Goal: Transaction & Acquisition: Book appointment/travel/reservation

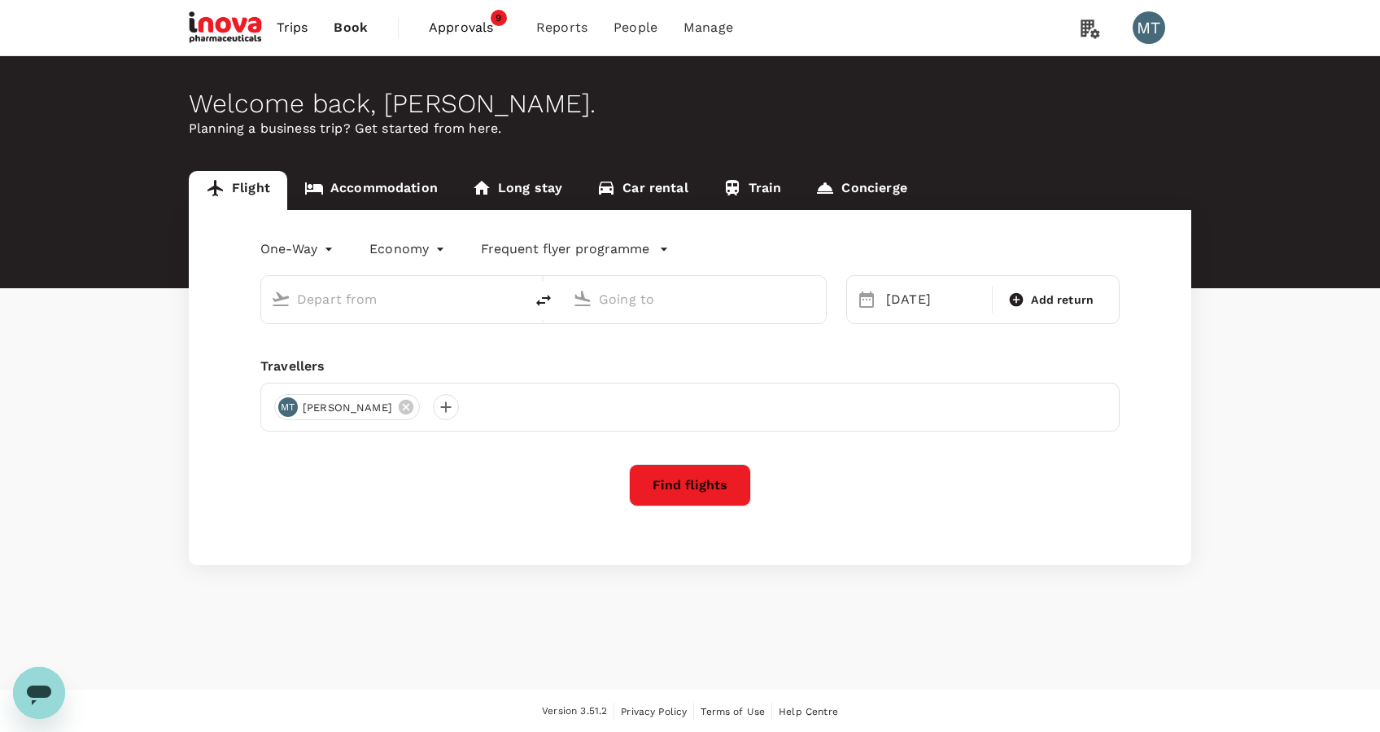
type input "Soekarno-Hatta Intl (CGK)"
type input "Singapore Changi (SIN)"
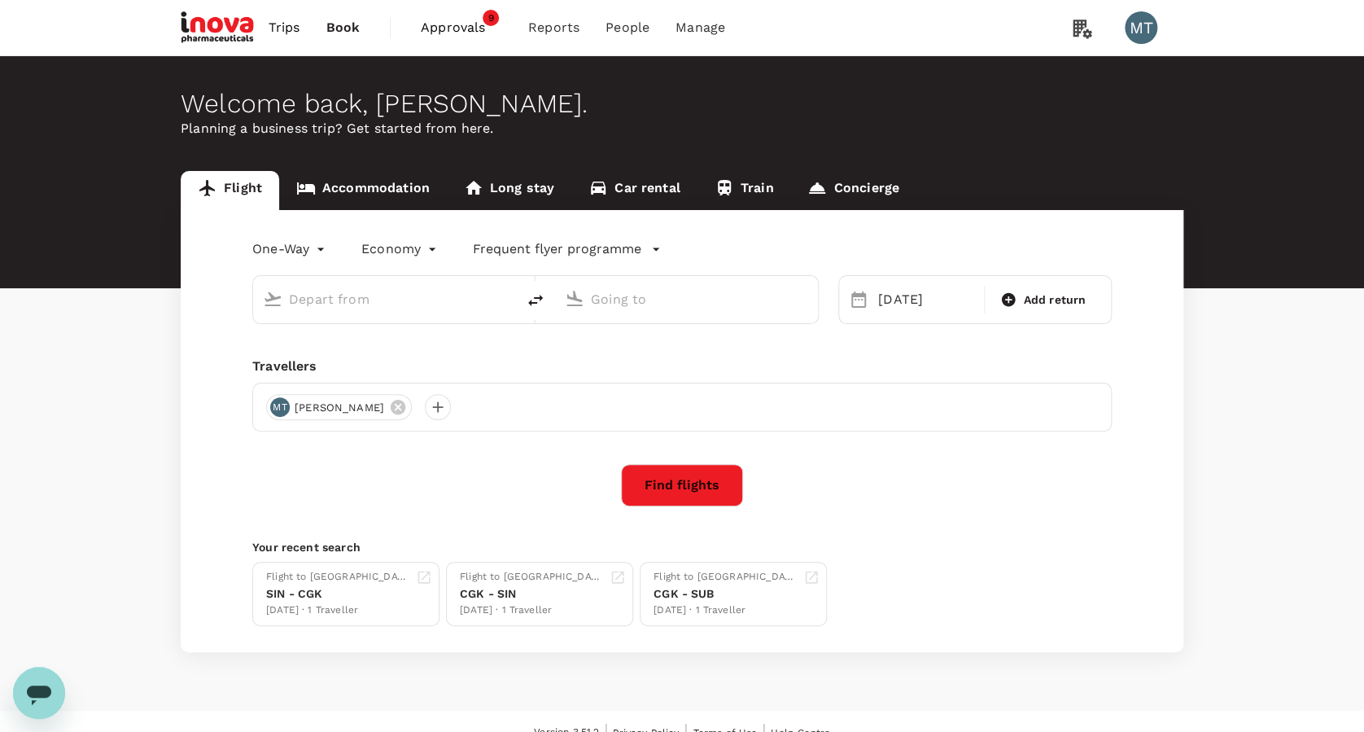
type input "Soekarno-Hatta Intl (CGK)"
type input "Singapore Changi (SIN)"
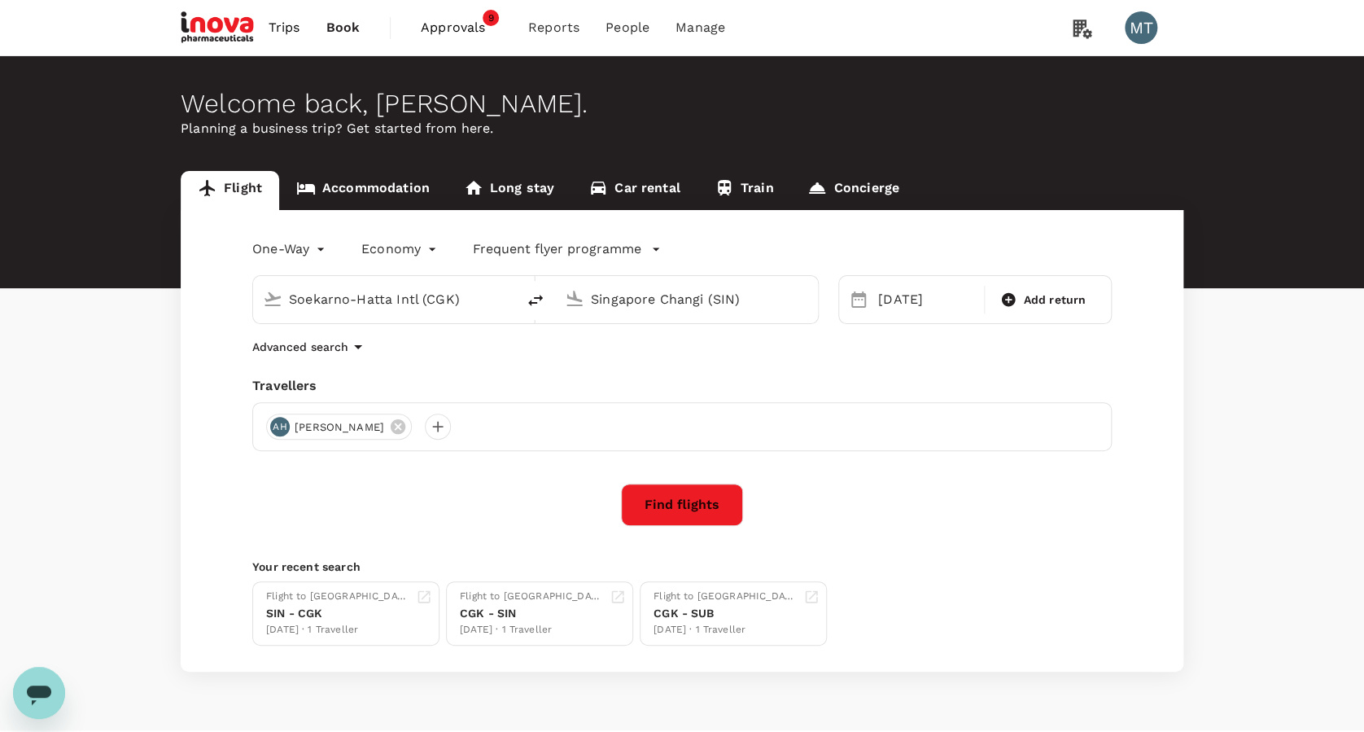
click at [657, 497] on button "Find flights" at bounding box center [682, 504] width 122 height 42
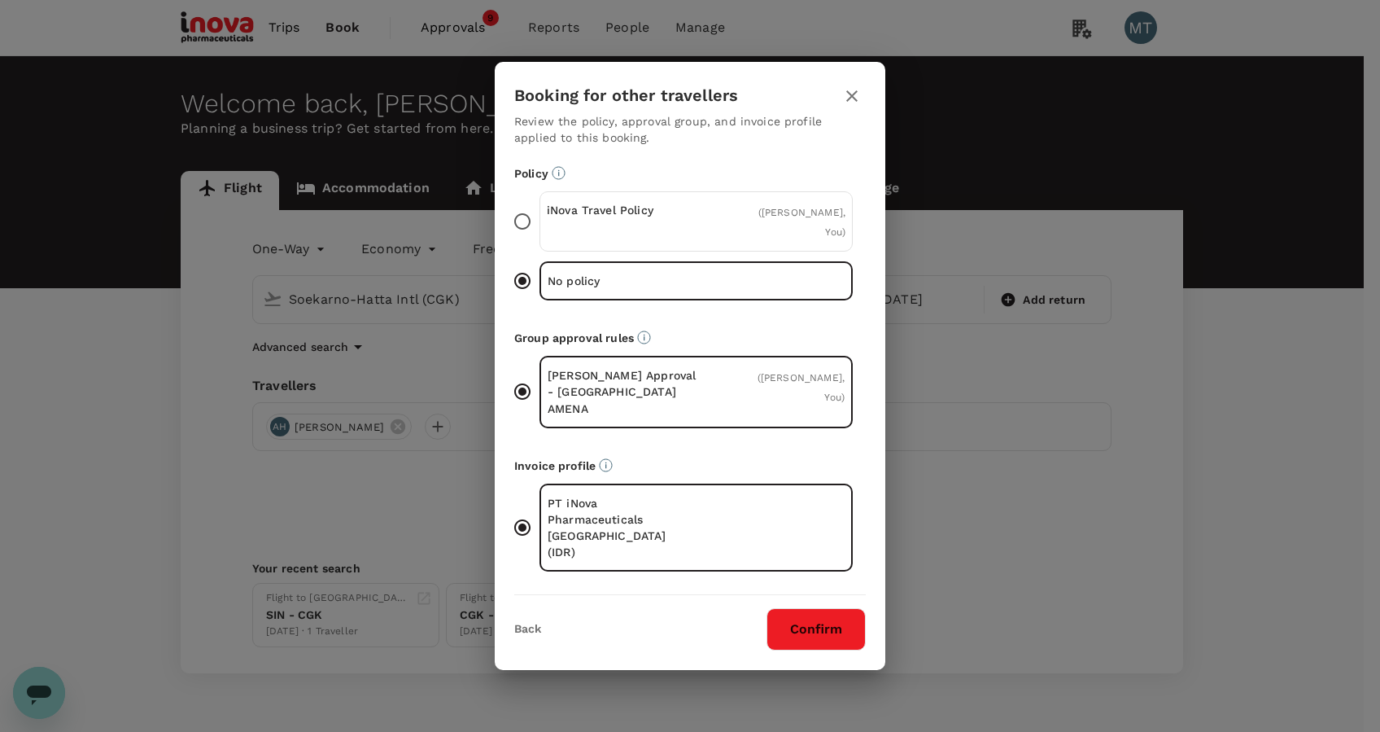
click at [670, 241] on div "iNova Travel Policy" at bounding box center [622, 221] width 150 height 39
click at [540, 238] on input "iNova Travel Policy ( [PERSON_NAME], You )" at bounding box center [522, 221] width 34 height 34
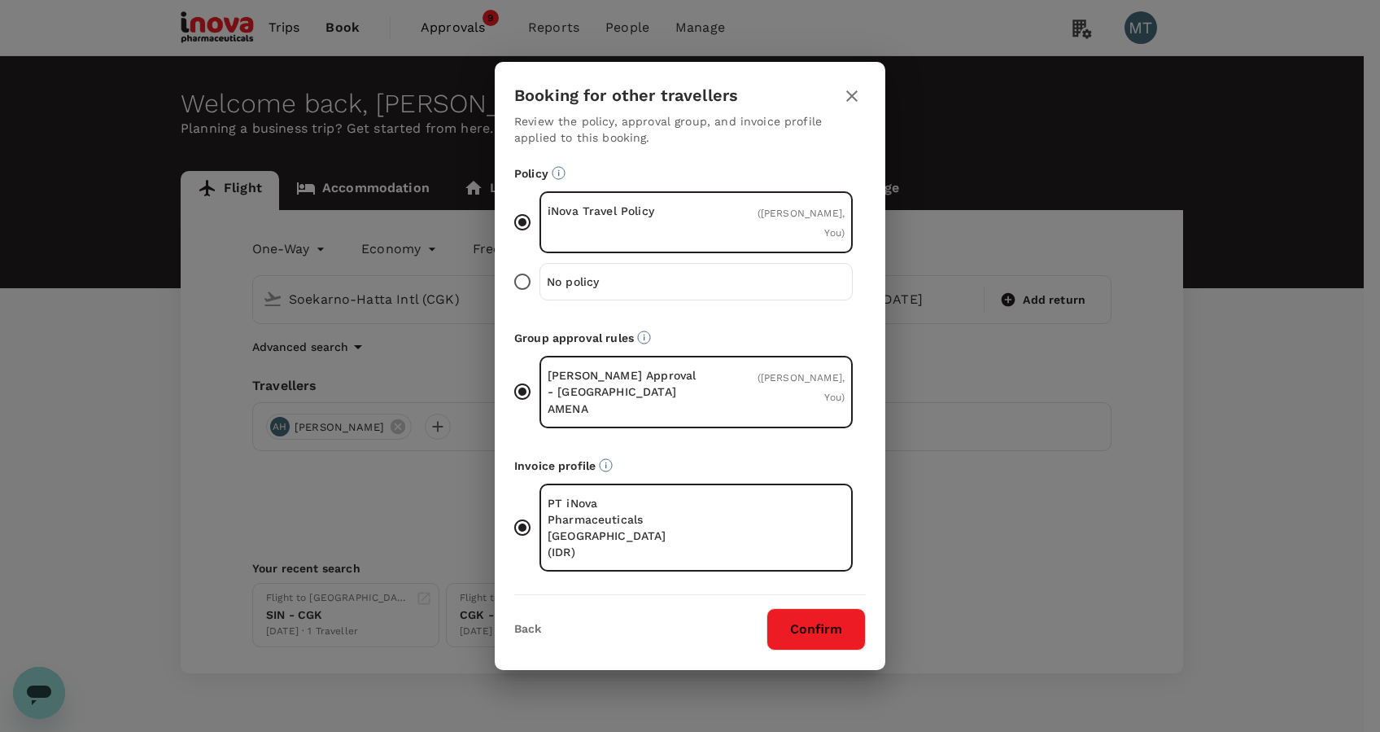
click at [816, 608] on button "Confirm" at bounding box center [816, 629] width 99 height 42
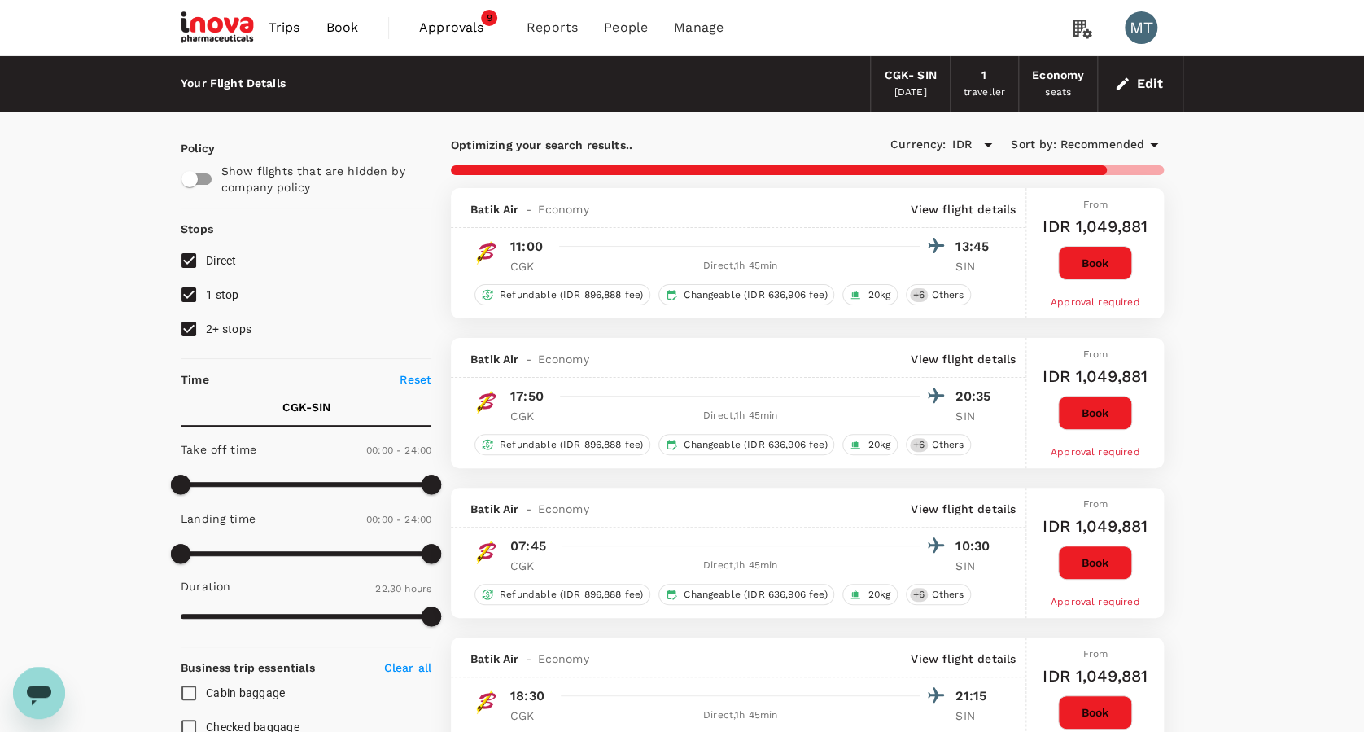
type input "1900"
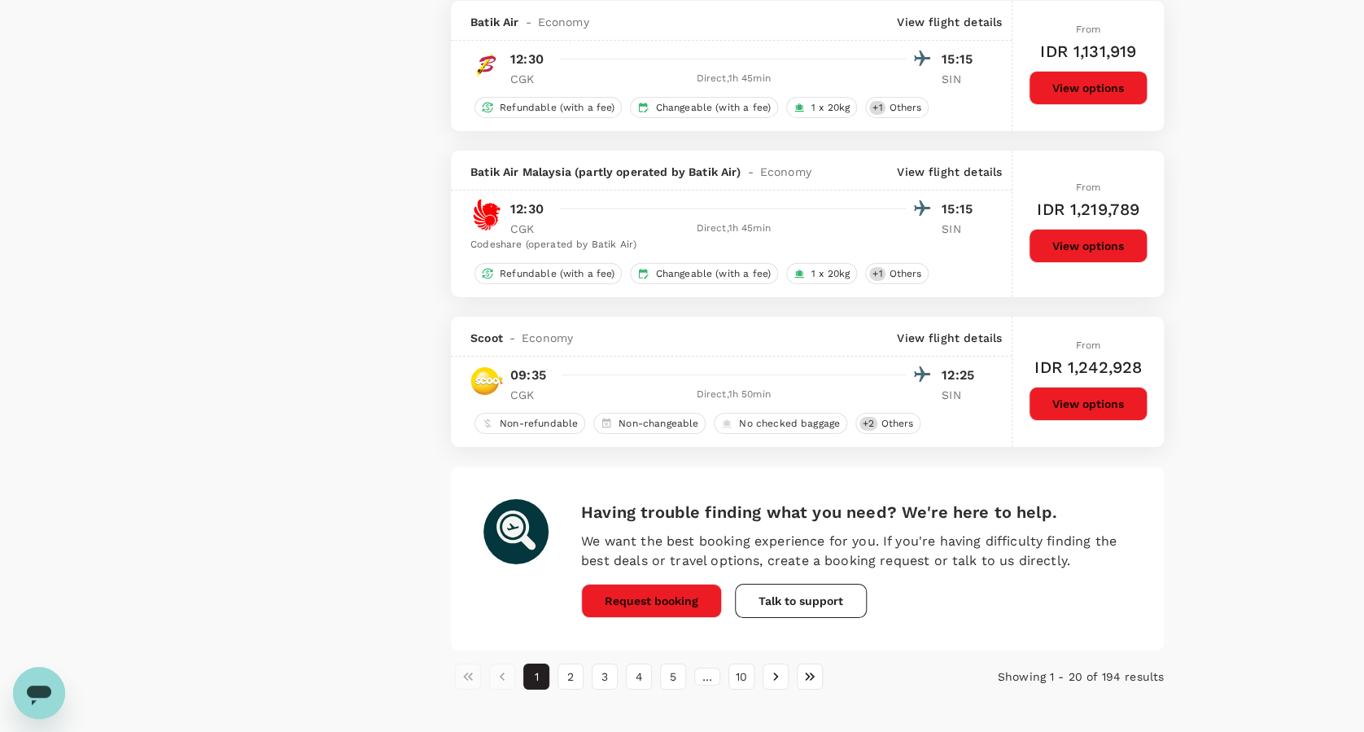
scroll to position [2713, 0]
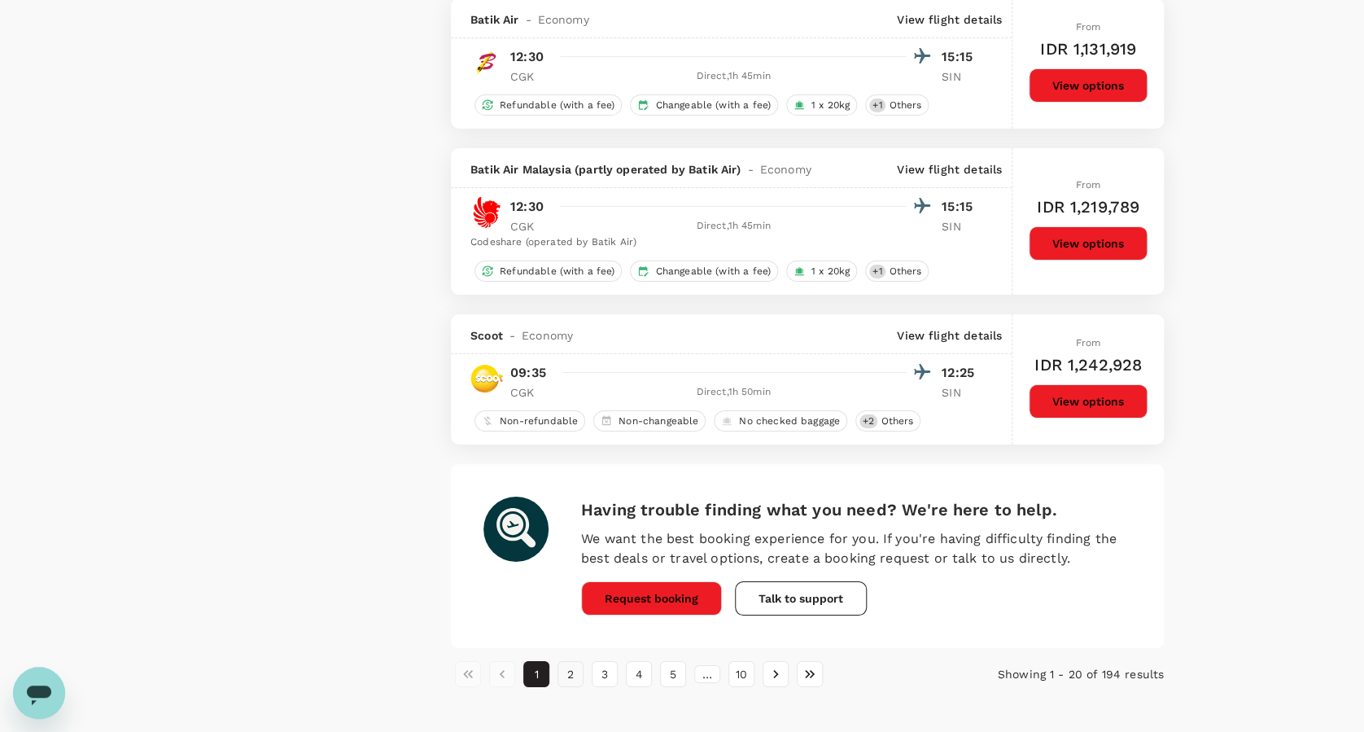
click at [566, 678] on button "2" at bounding box center [571, 674] width 26 height 26
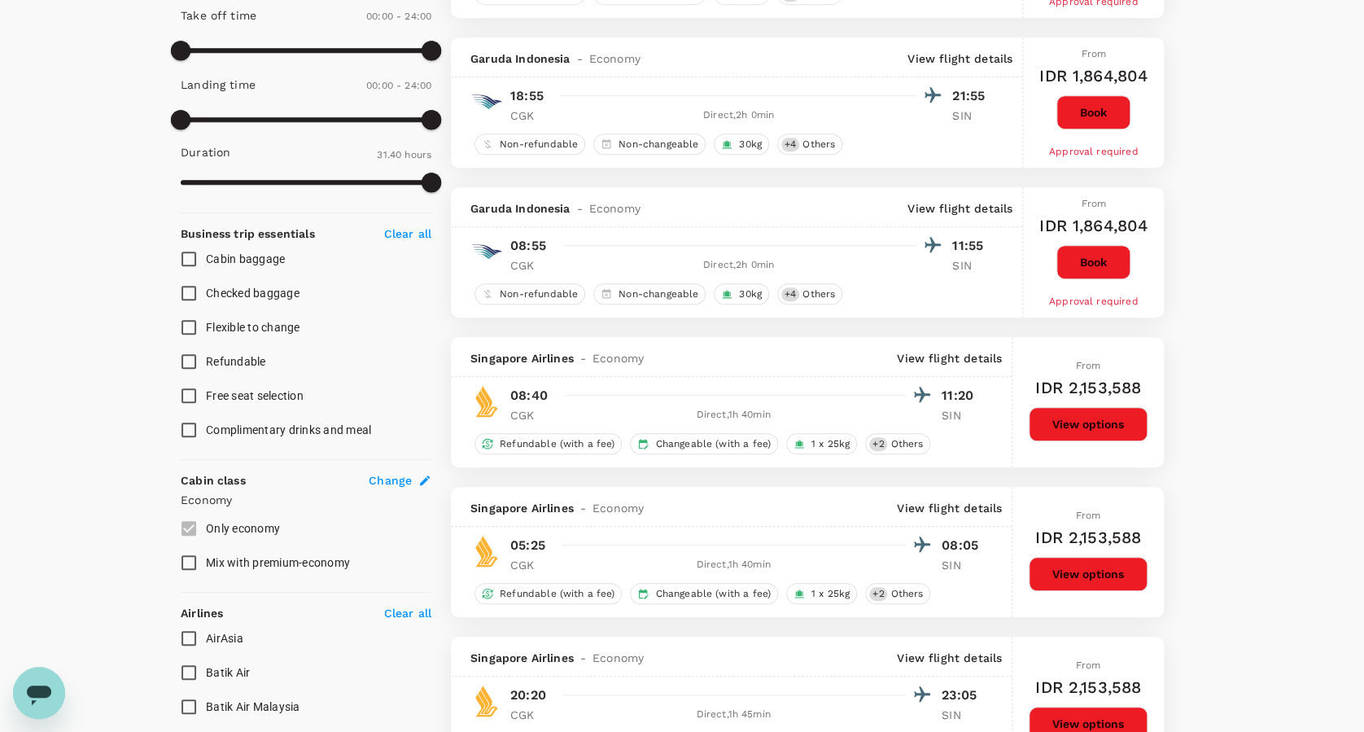
scroll to position [0, 0]
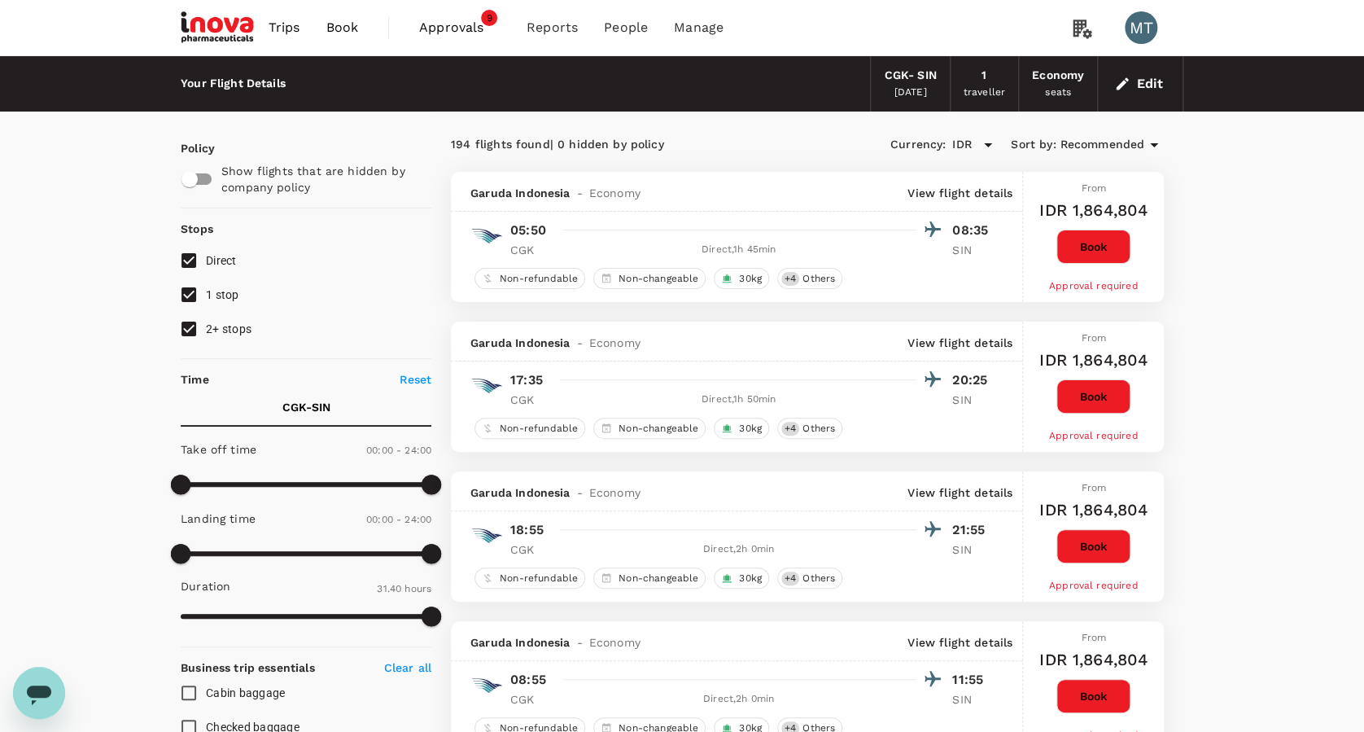
click at [1130, 81] on icon "button" at bounding box center [1122, 84] width 16 height 16
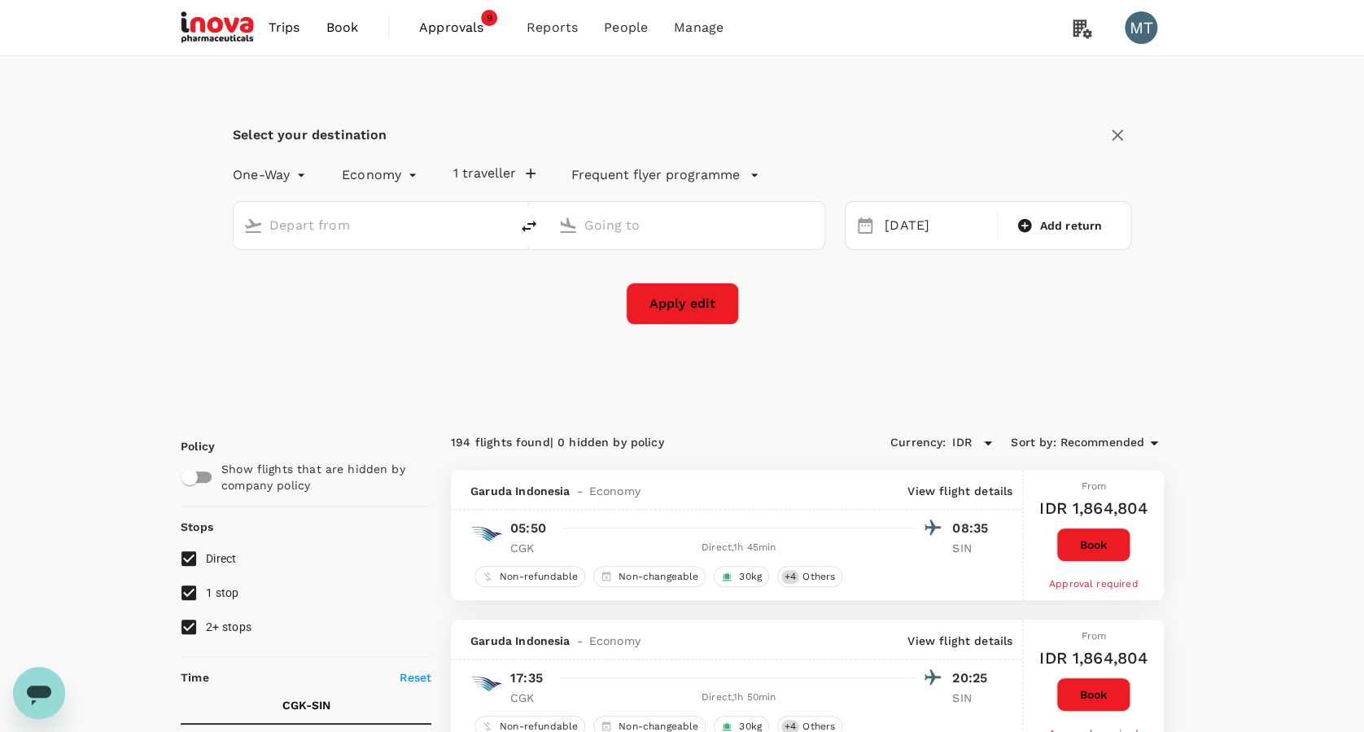
type input "Soekarno-Hatta Intl (CGK)"
type input "Singapore Changi (SIN)"
click at [525, 225] on icon "delete" at bounding box center [529, 226] width 20 height 20
type input "Singapore Changi (SIN)"
type input "Soekarno-Hatta Intl (CGK)"
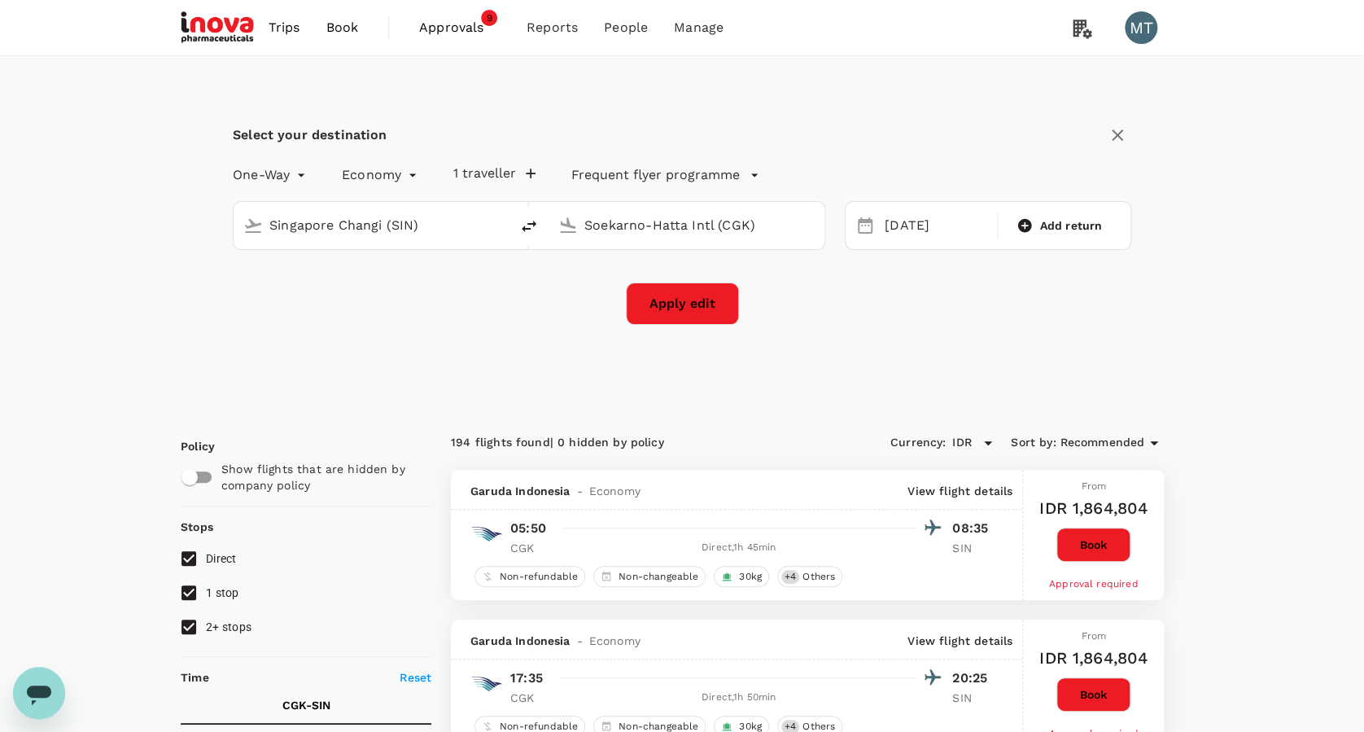
click at [868, 221] on icon at bounding box center [865, 225] width 15 height 16
click at [886, 223] on div "[DATE]" at bounding box center [936, 226] width 116 height 32
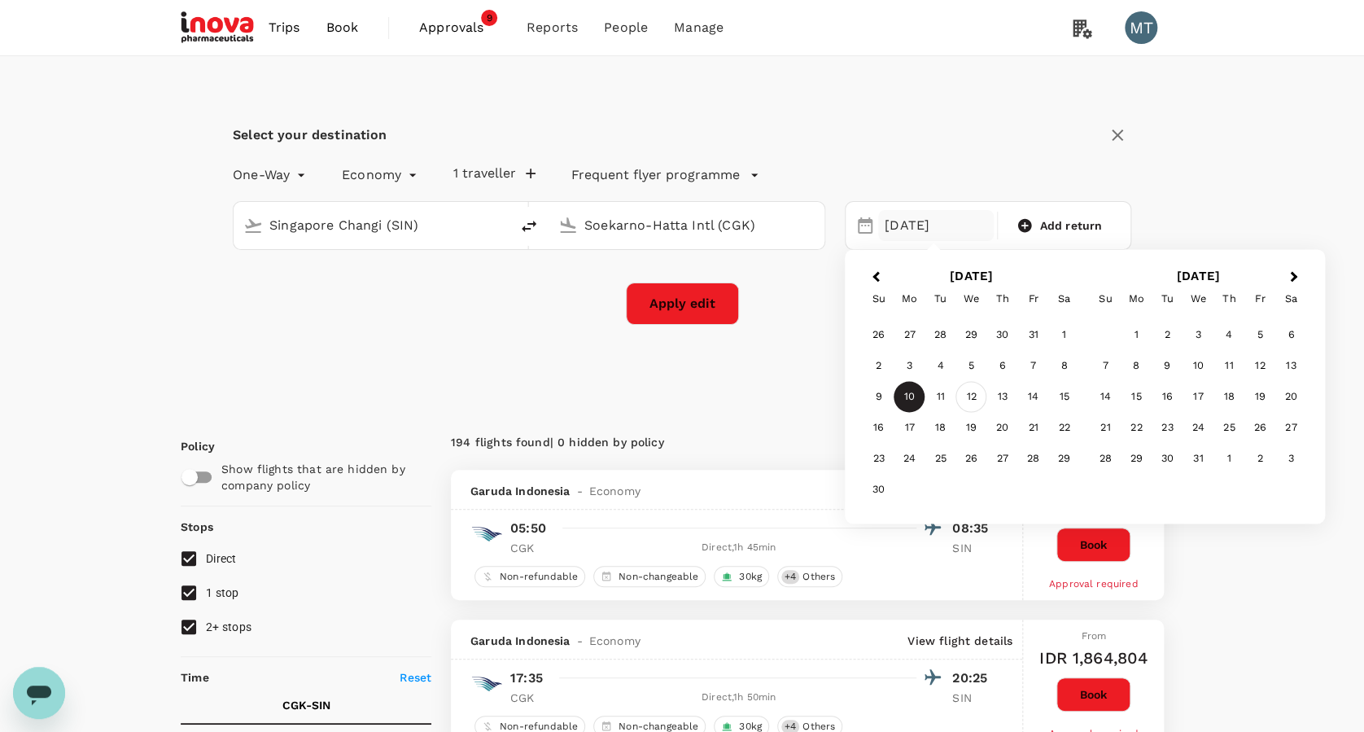
click at [982, 392] on div "12" at bounding box center [971, 397] width 31 height 31
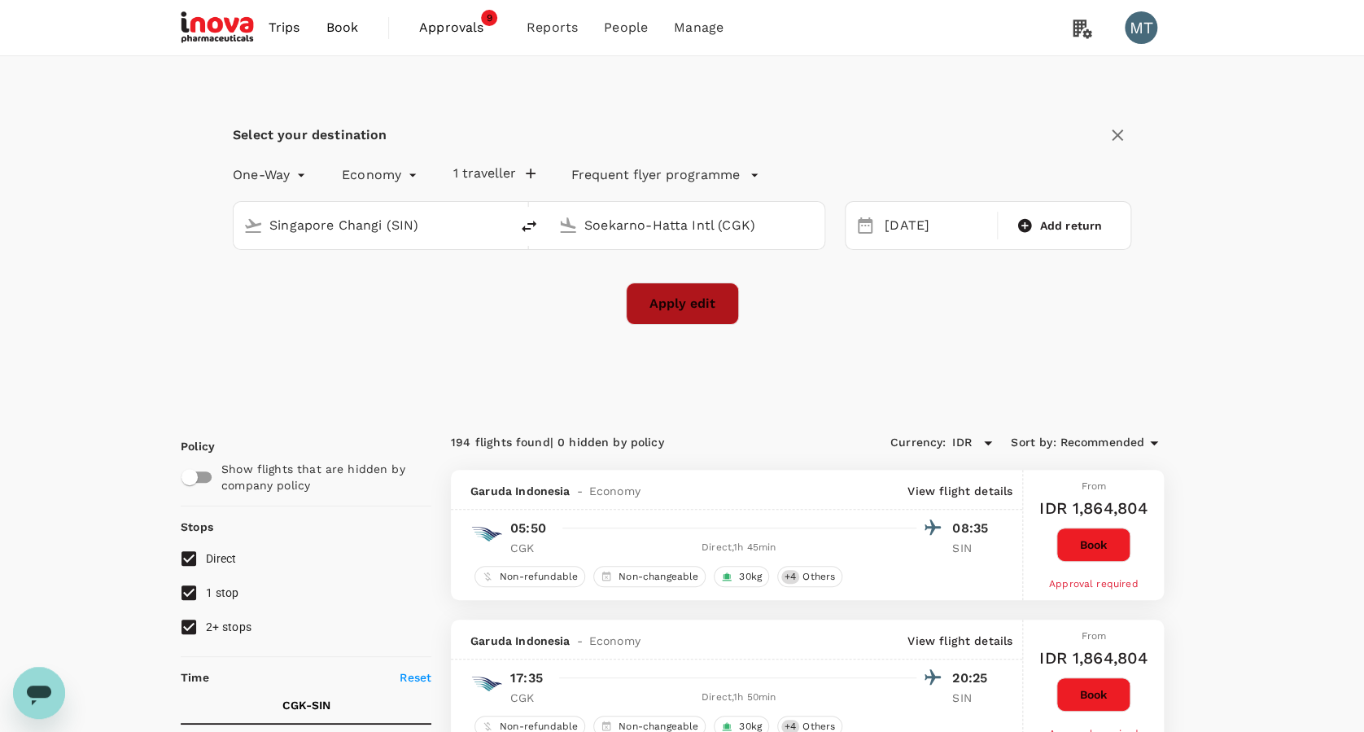
click at [703, 312] on button "Apply edit" at bounding box center [682, 303] width 113 height 42
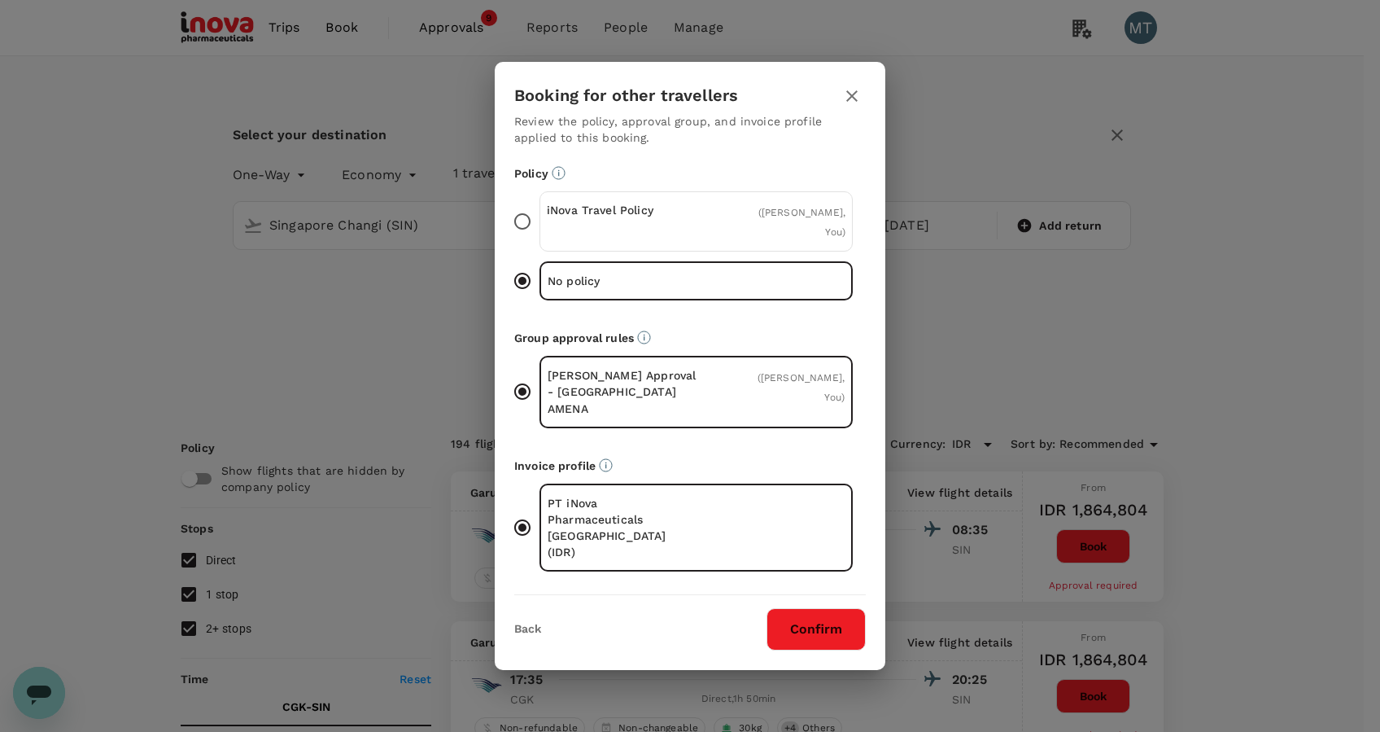
click at [680, 241] on div "iNova Travel Policy" at bounding box center [622, 221] width 150 height 39
click at [540, 238] on input "iNova Travel Policy ( [PERSON_NAME], You )" at bounding box center [522, 221] width 34 height 34
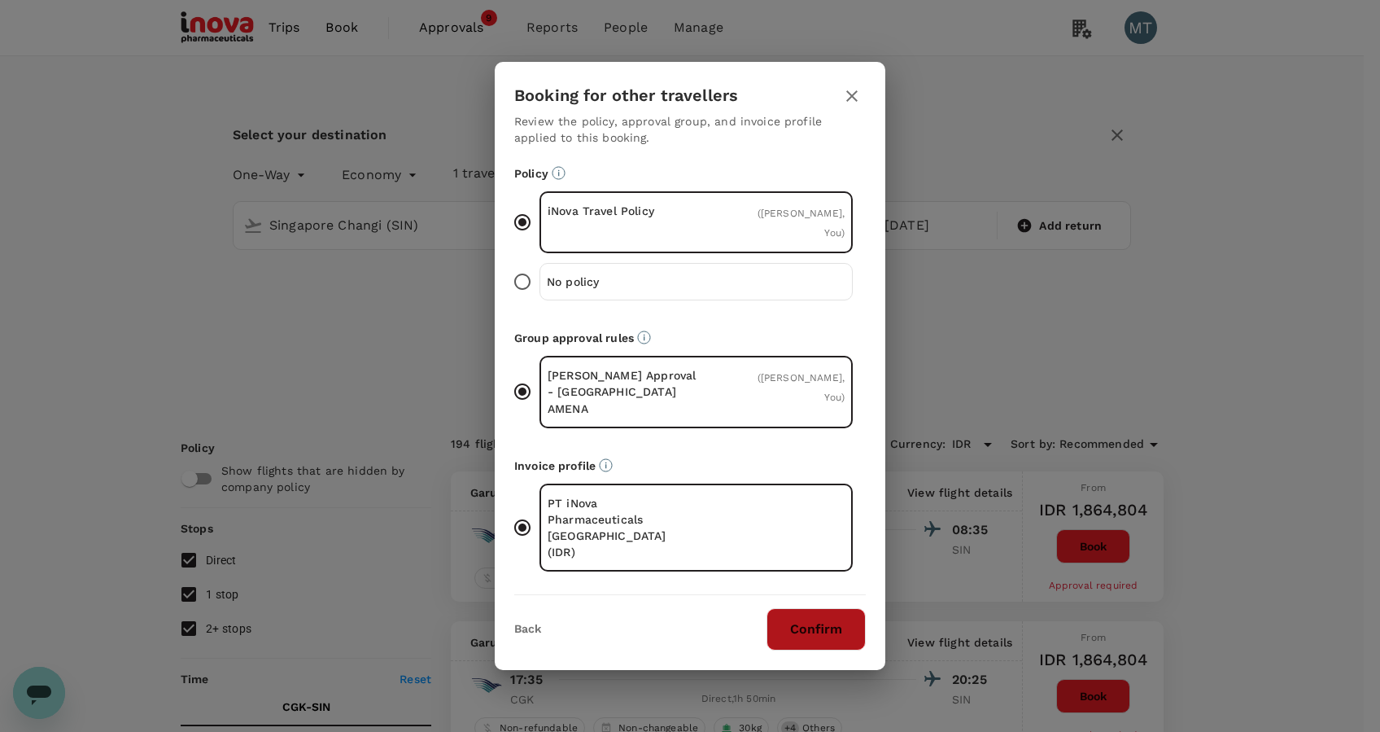
click at [788, 608] on button "Confirm" at bounding box center [816, 629] width 99 height 42
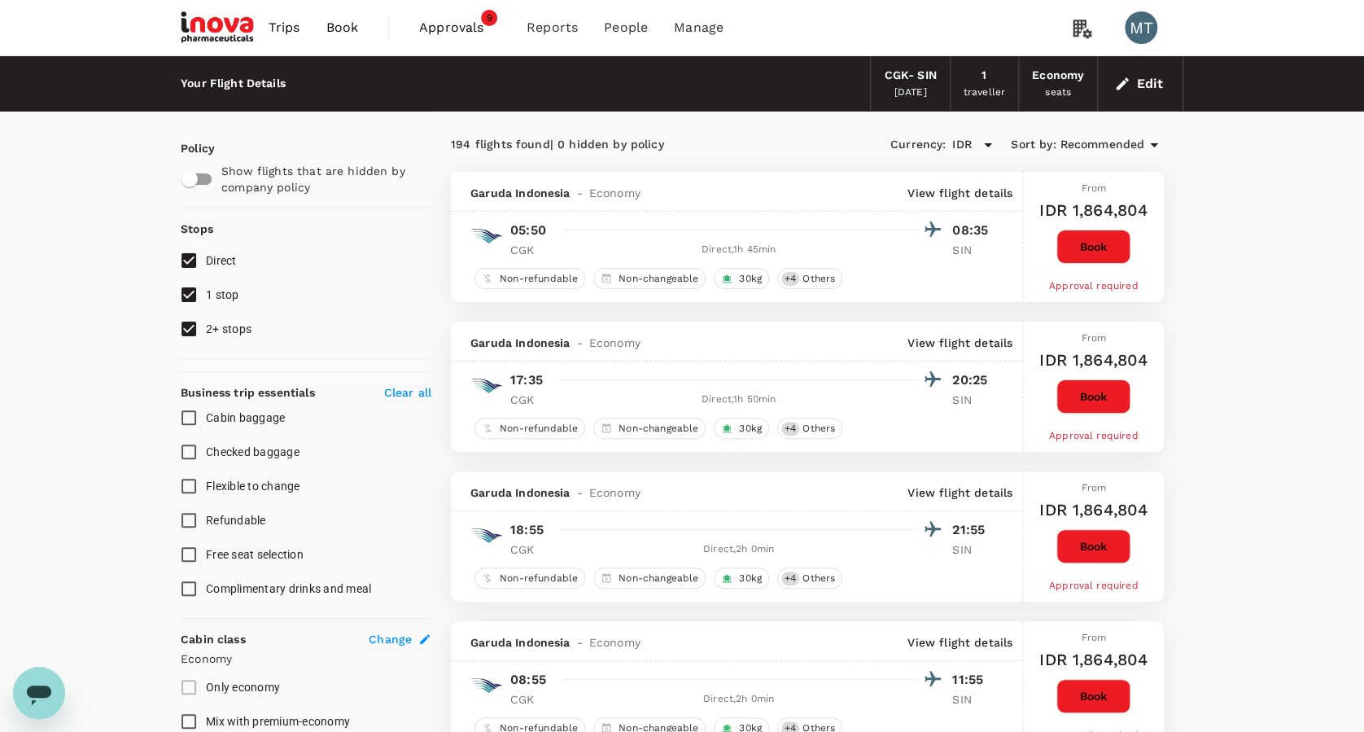
checkbox input "false"
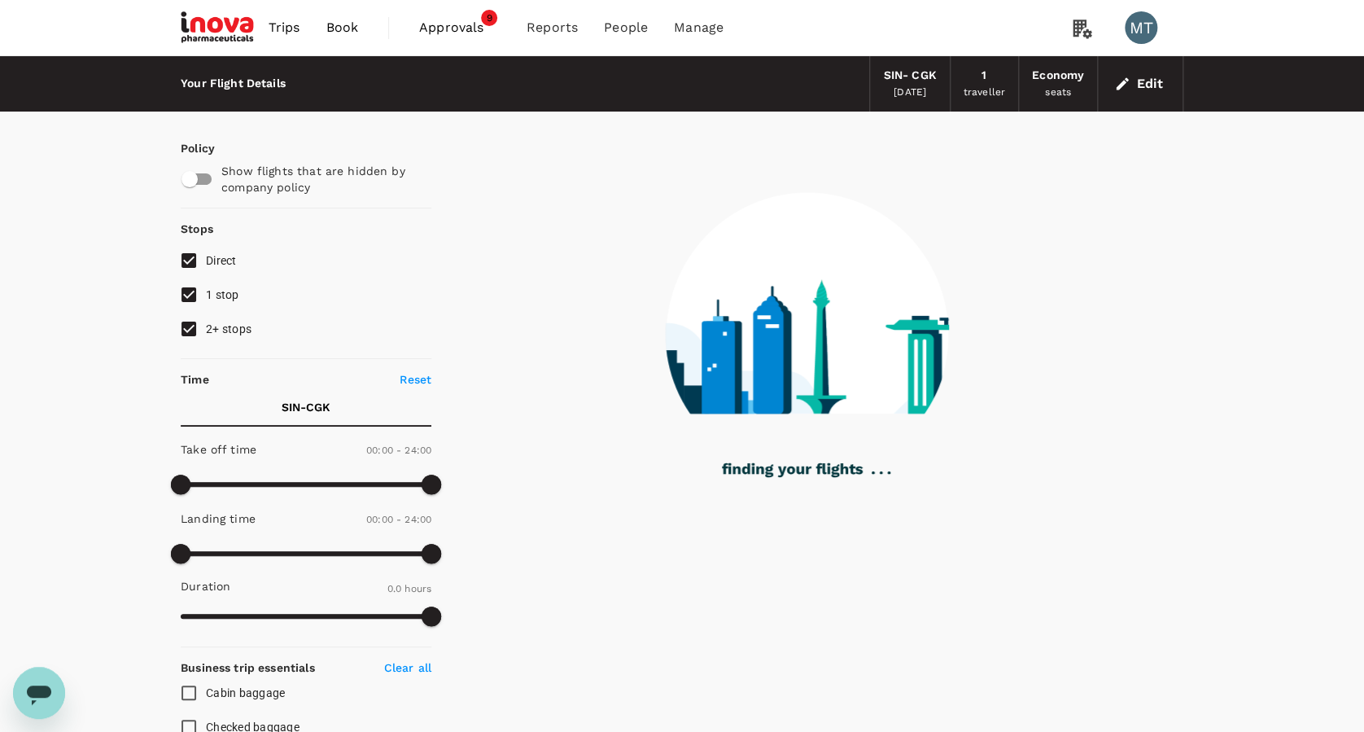
type input "1085"
checkbox input "true"
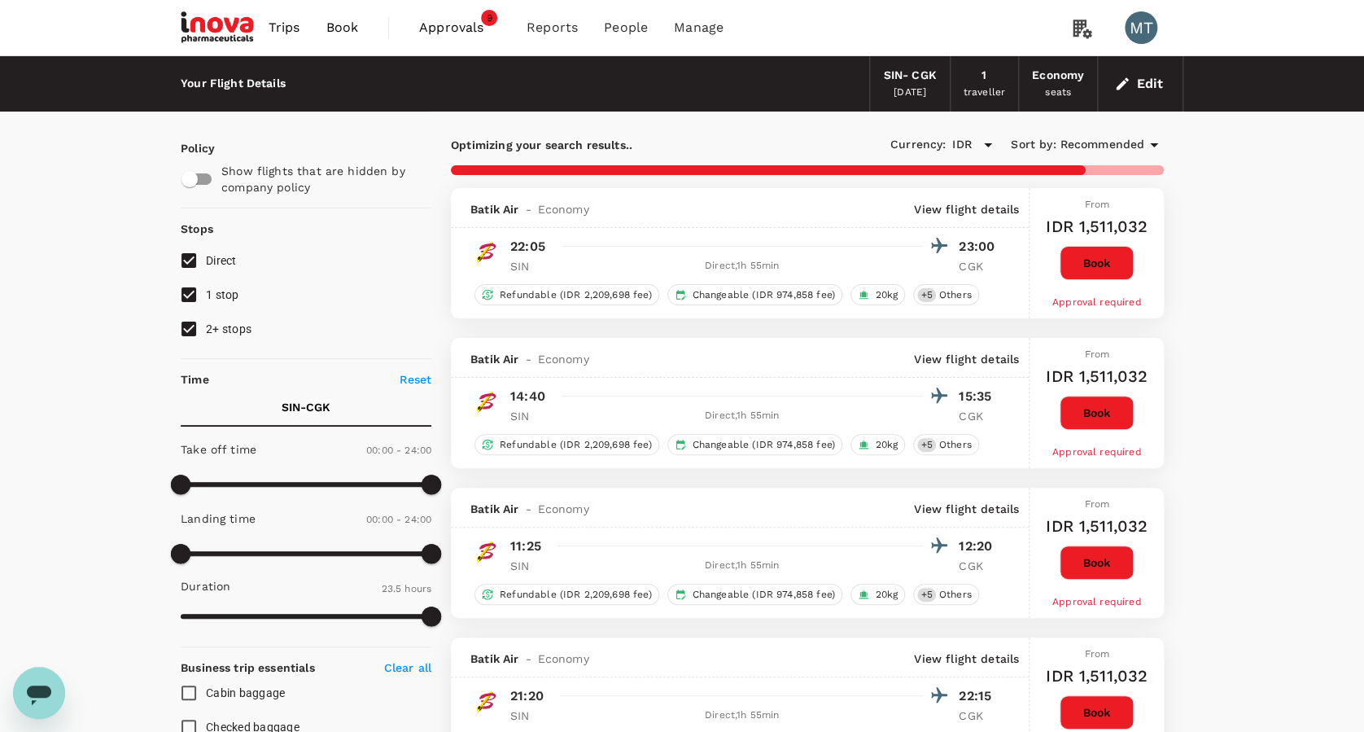
type input "1910"
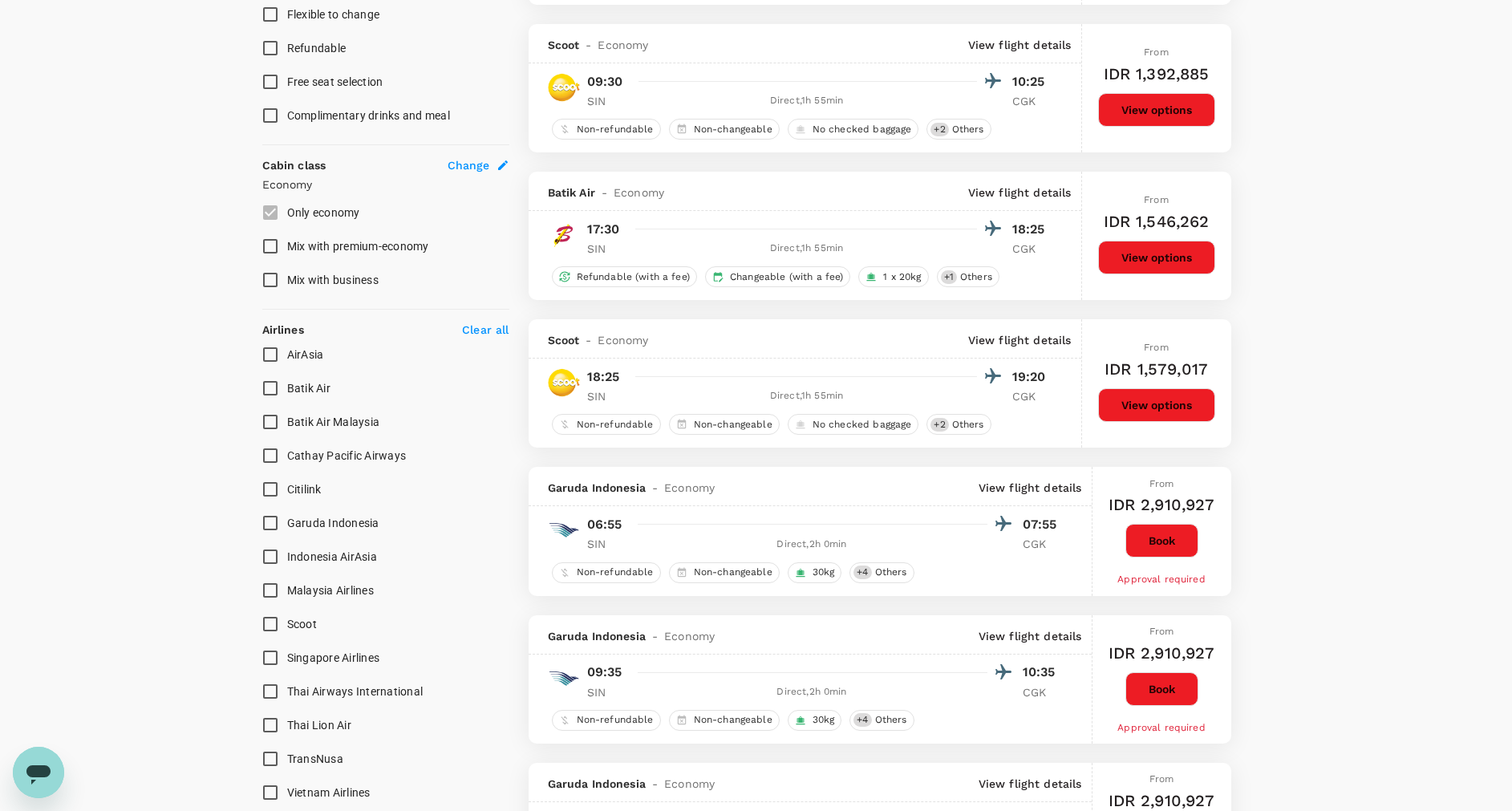
scroll to position [855, 0]
